Goal: Transaction & Acquisition: Purchase product/service

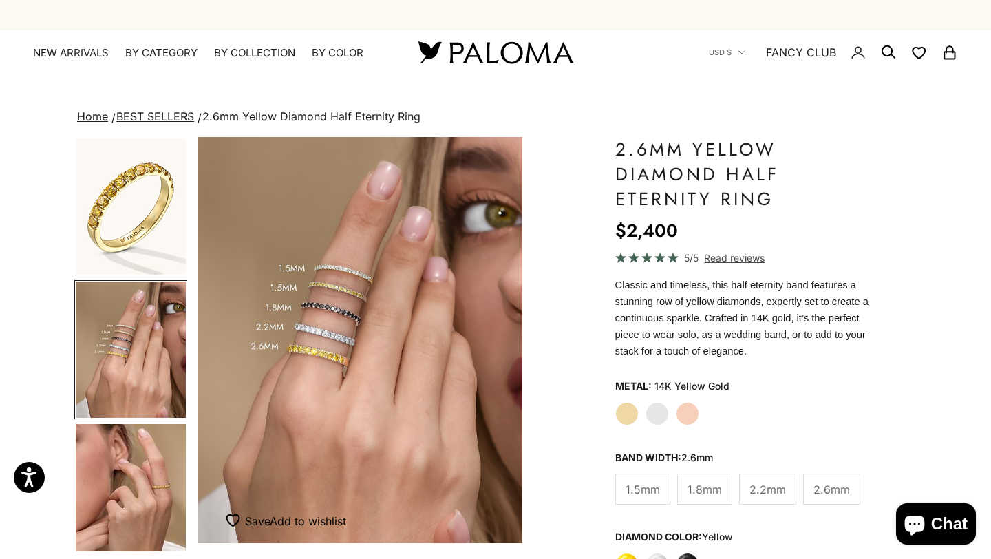
scroll to position [5, 0]
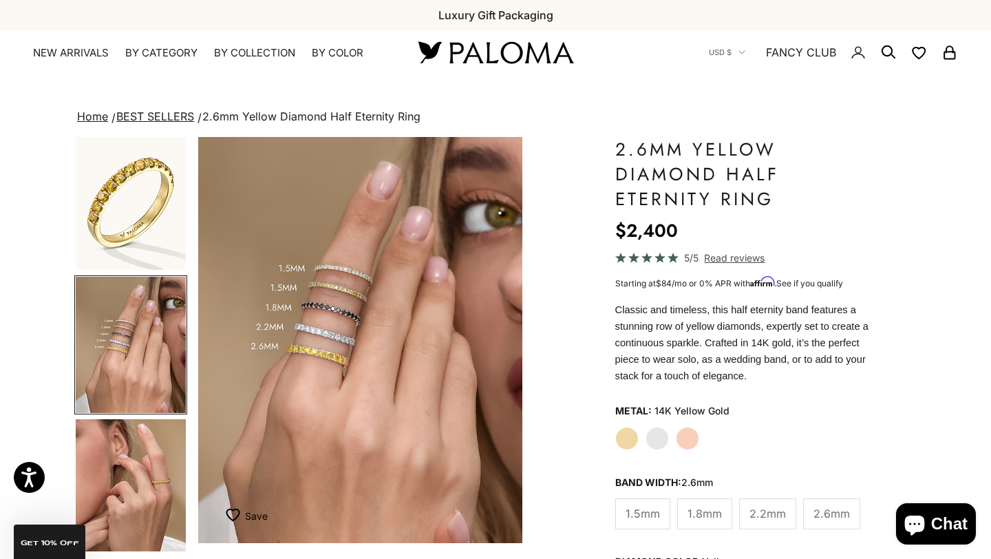
click at [750, 505] on span "2.2mm" at bounding box center [767, 513] width 36 height 18
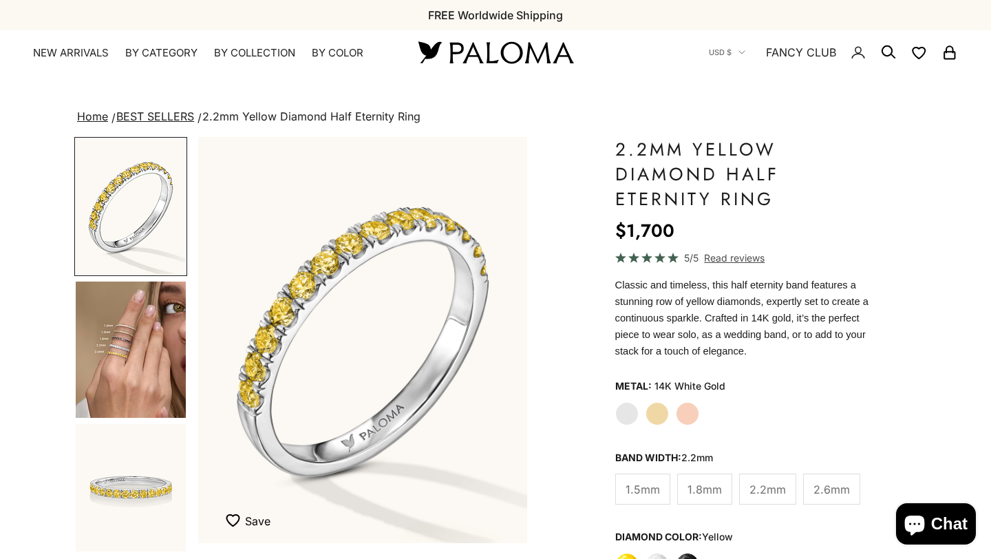
click at [821, 480] on span "2.6mm" at bounding box center [831, 489] width 36 height 18
